Goal: Task Accomplishment & Management: Manage account settings

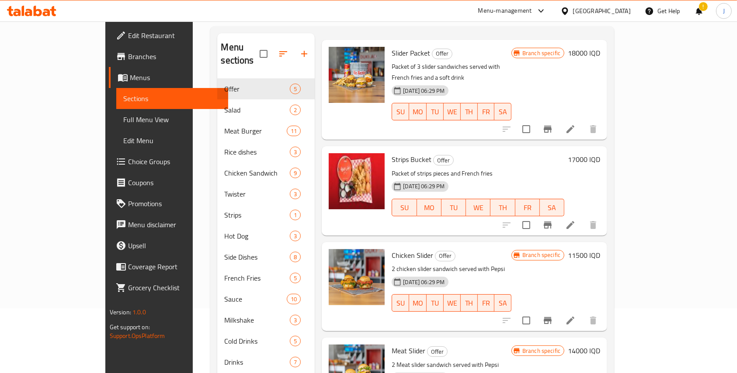
scroll to position [33, 0]
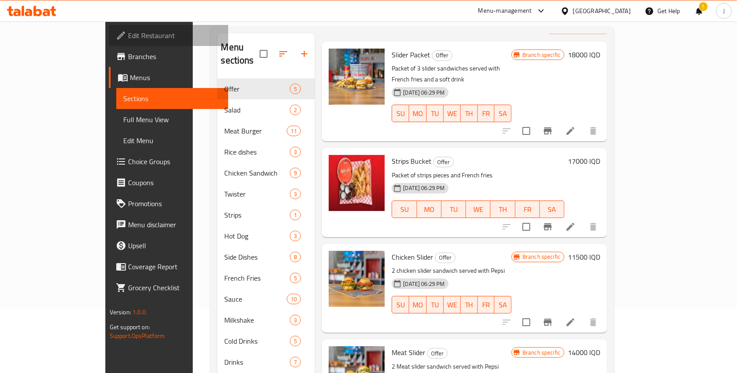
click at [128, 36] on span "Edit Restaurant" at bounding box center [175, 35] width 94 height 10
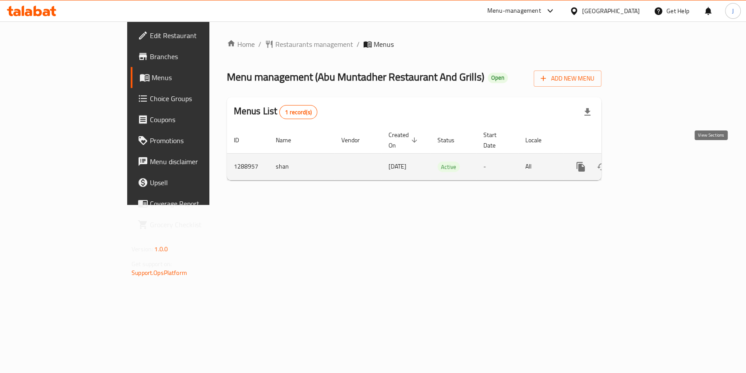
click at [655, 164] on link "enhanced table" at bounding box center [644, 166] width 21 height 21
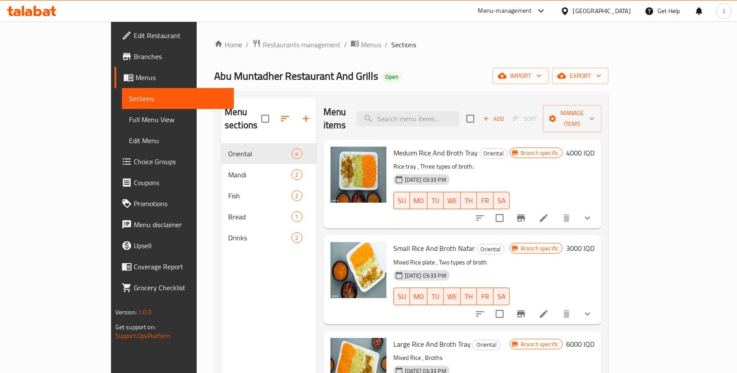
scroll to position [30, 0]
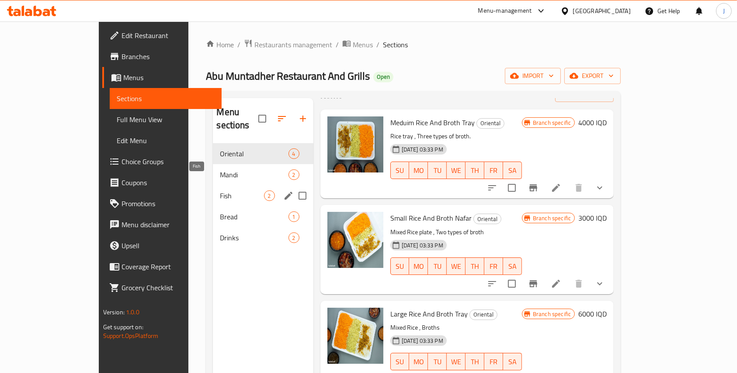
click at [220, 190] on span "Fish" at bounding box center [242, 195] width 44 height 10
